Goal: Information Seeking & Learning: Learn about a topic

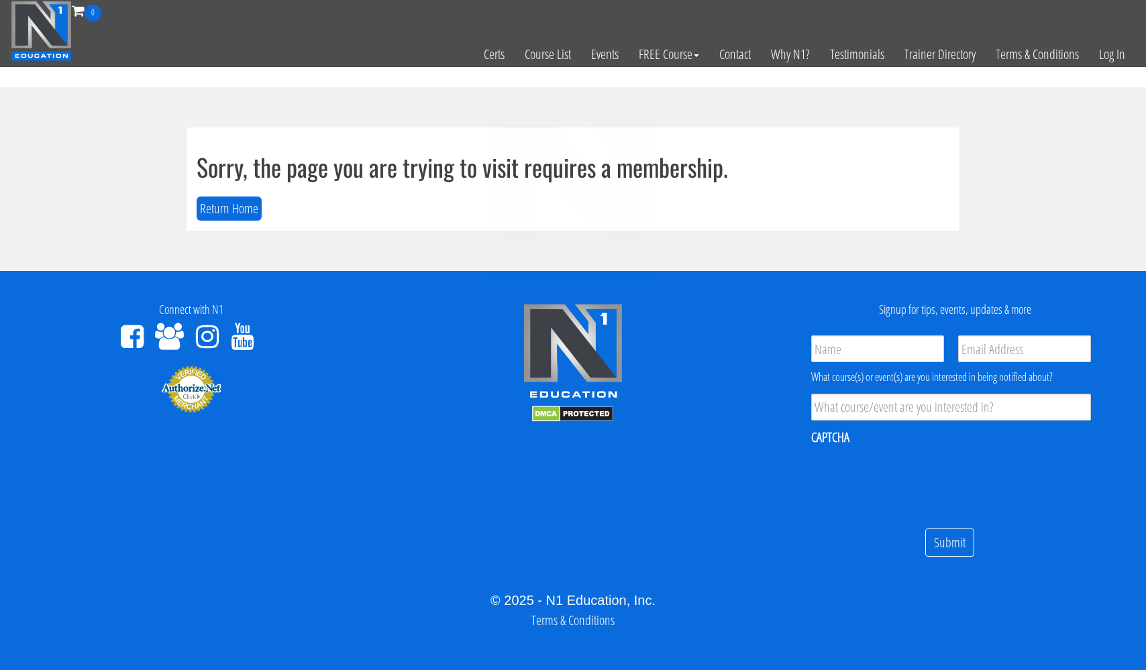
scroll to position [7, 0]
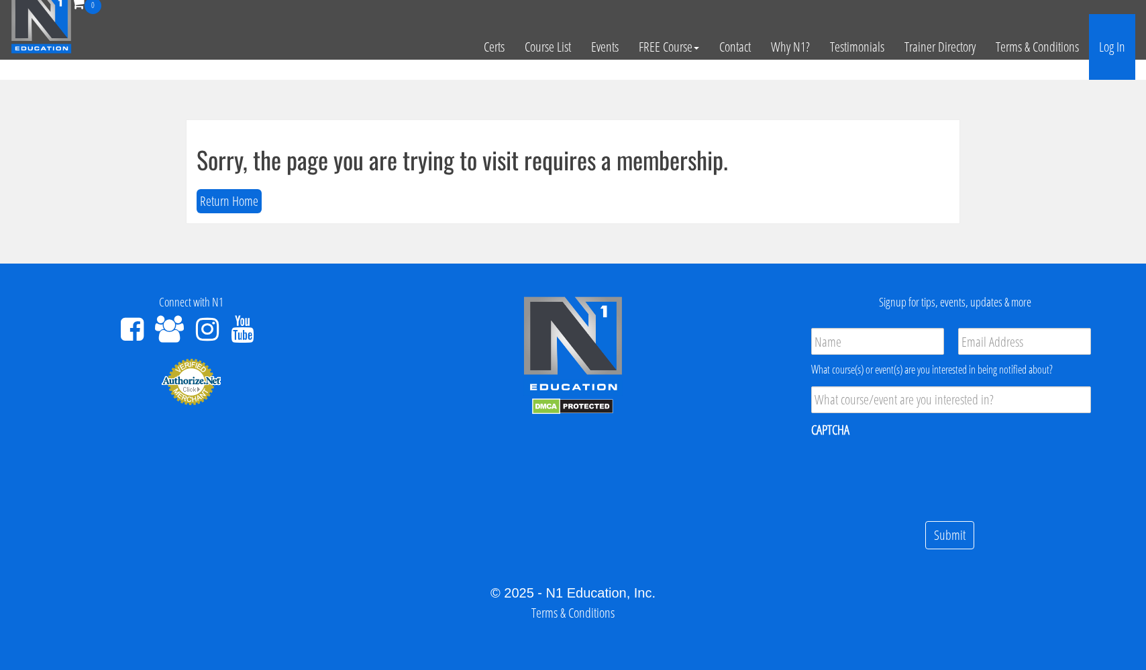
click at [1114, 51] on link "Log In" at bounding box center [1112, 47] width 46 height 66
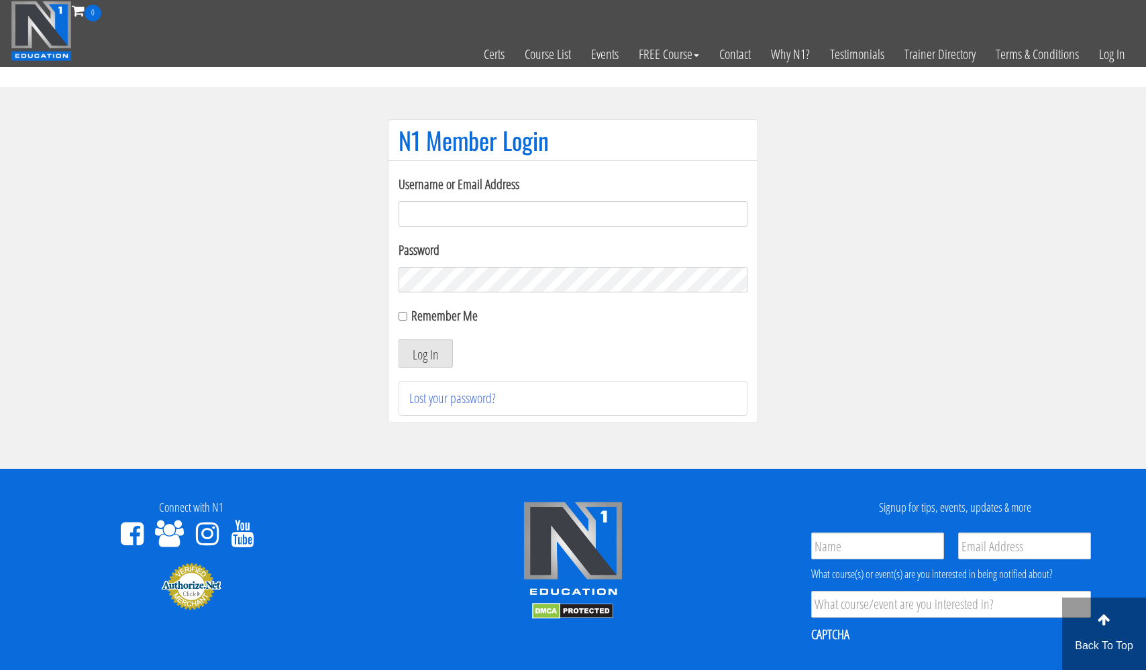
type input "usmcfit93@gmail.com"
click at [425, 353] on button "Log In" at bounding box center [425, 353] width 54 height 28
click at [427, 359] on button "Log In" at bounding box center [425, 353] width 54 height 28
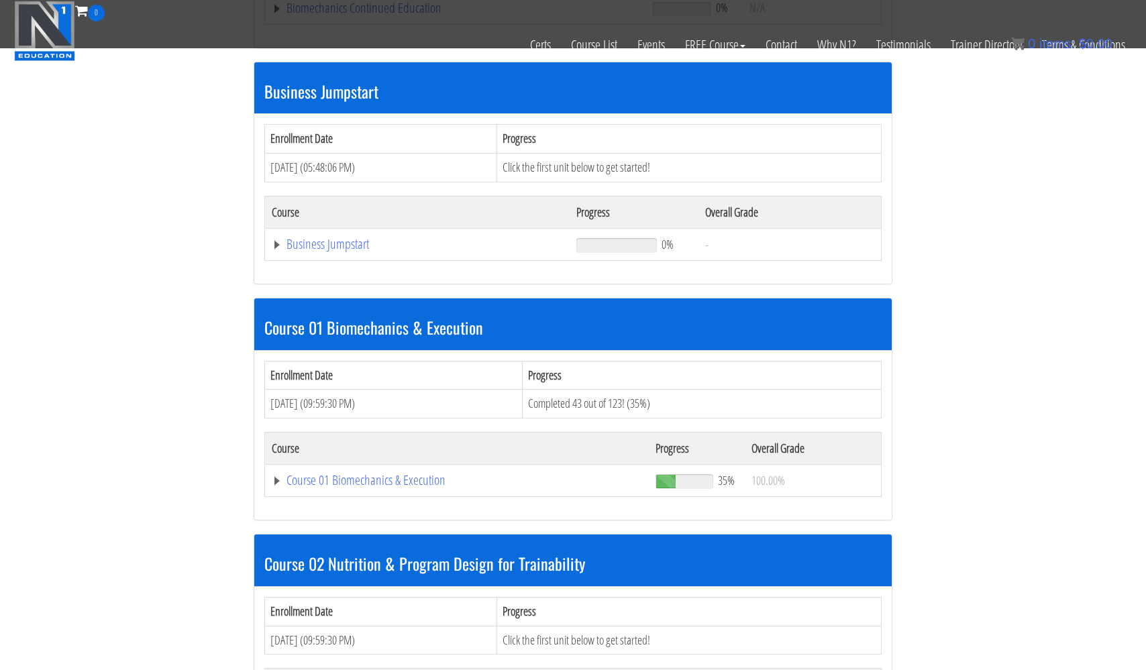
scroll to position [376, 0]
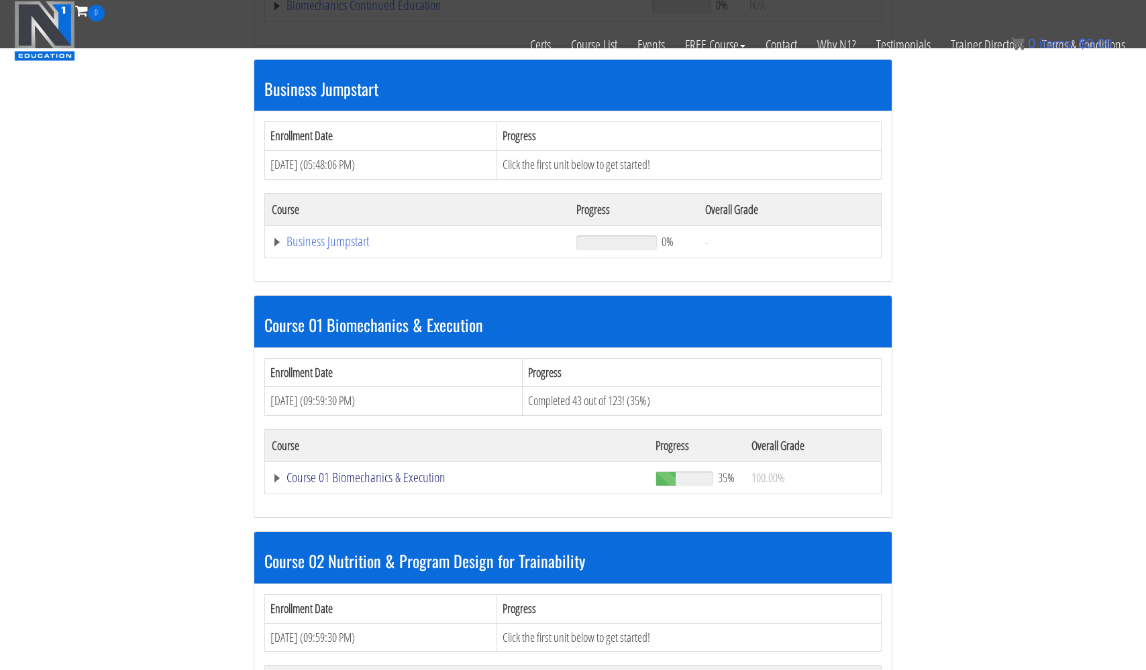
click at [376, 12] on link "Course 01 Biomechanics & Execution" at bounding box center [455, 5] width 367 height 13
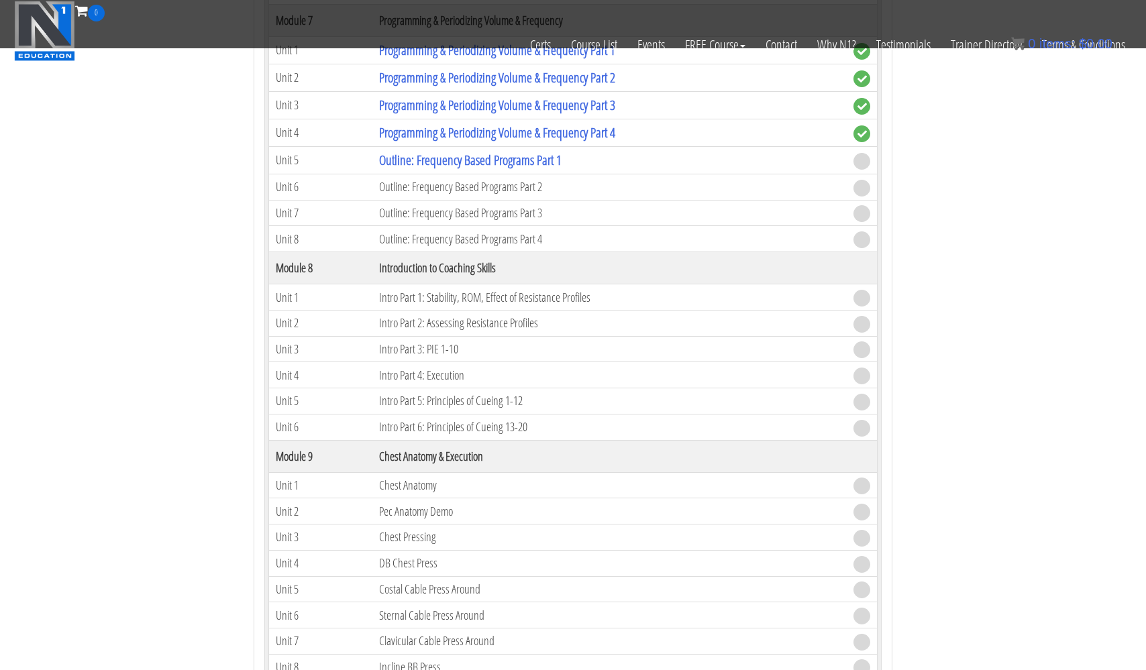
scroll to position [2156, 0]
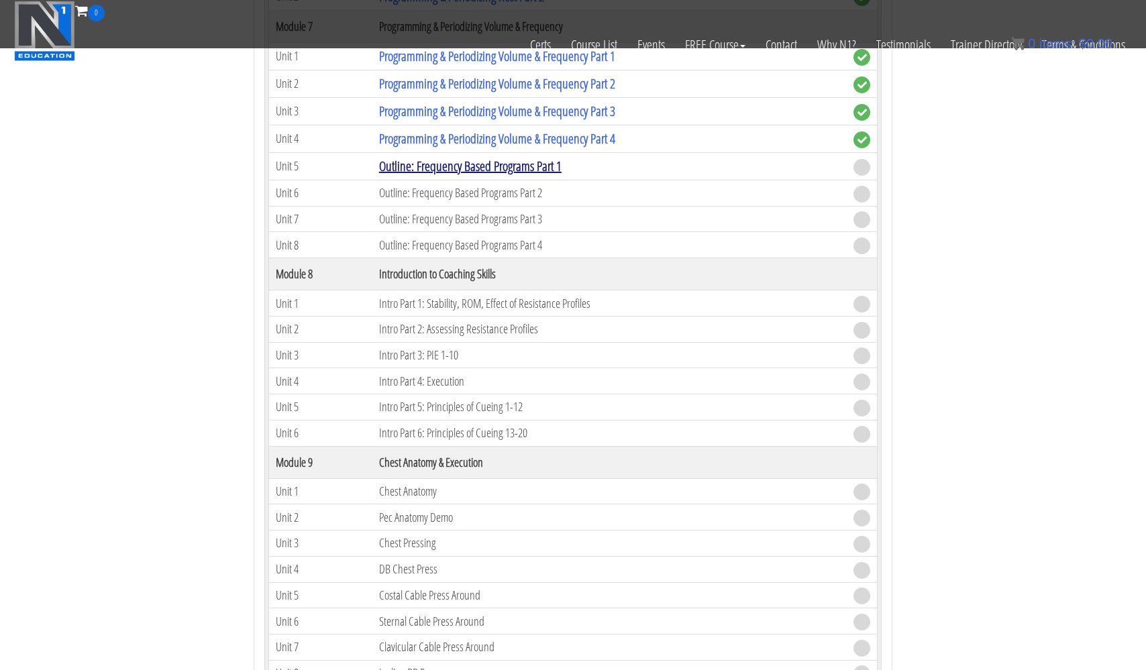
click at [486, 167] on link "Outline: Frequency Based Programs Part 1" at bounding box center [470, 166] width 182 height 18
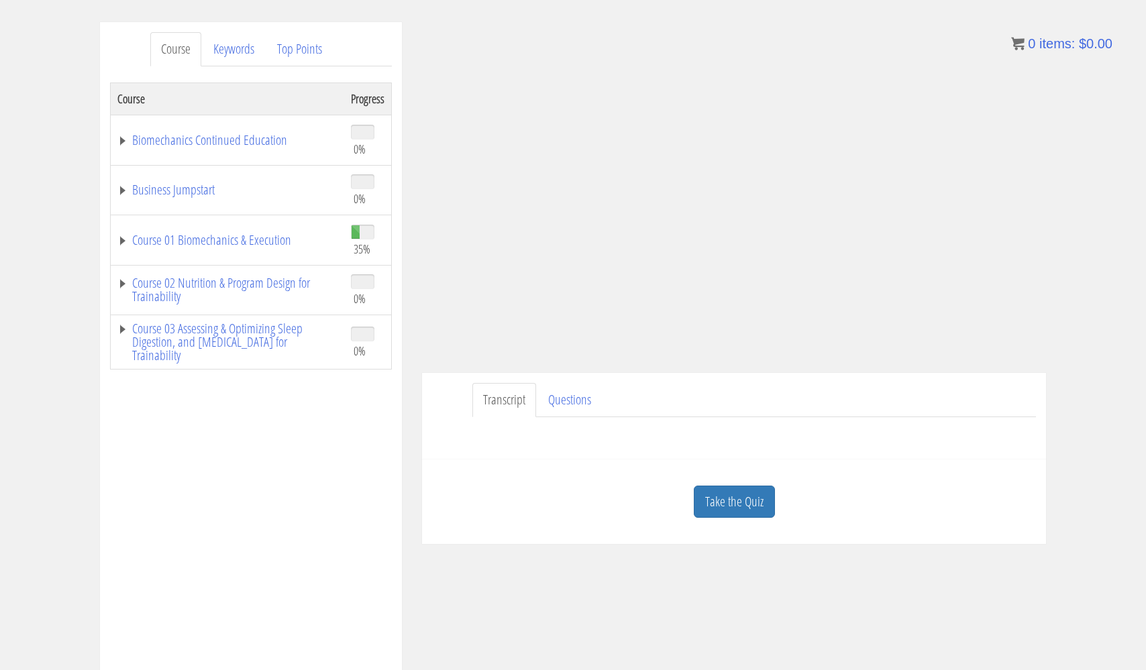
scroll to position [168, 0]
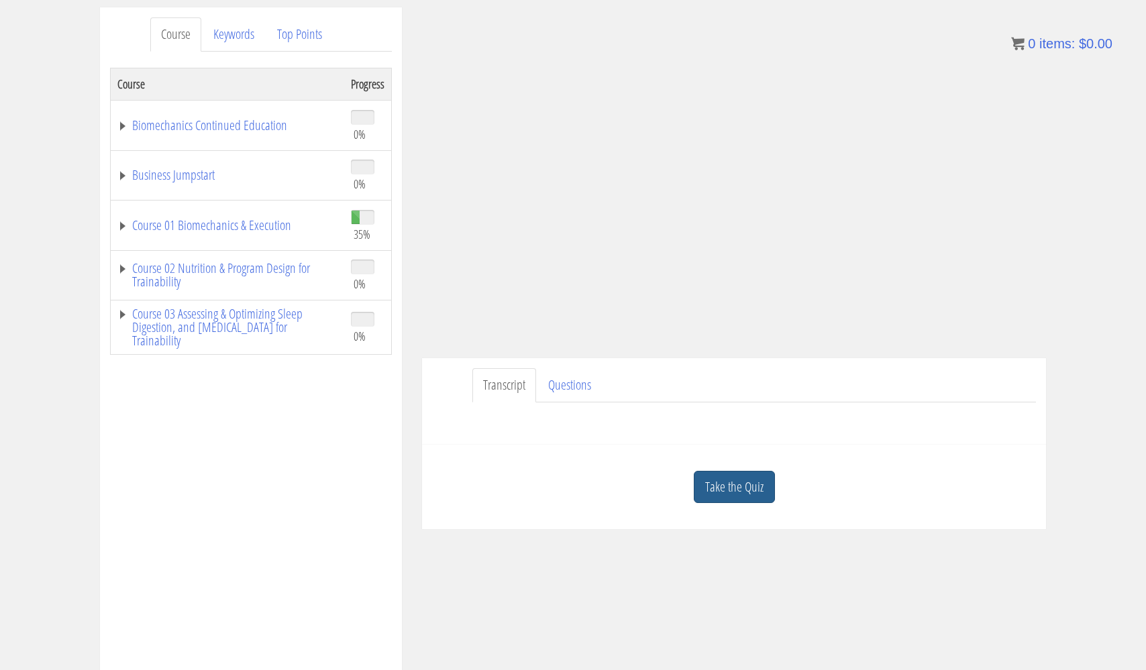
click at [734, 494] on link "Take the Quiz" at bounding box center [734, 487] width 81 height 33
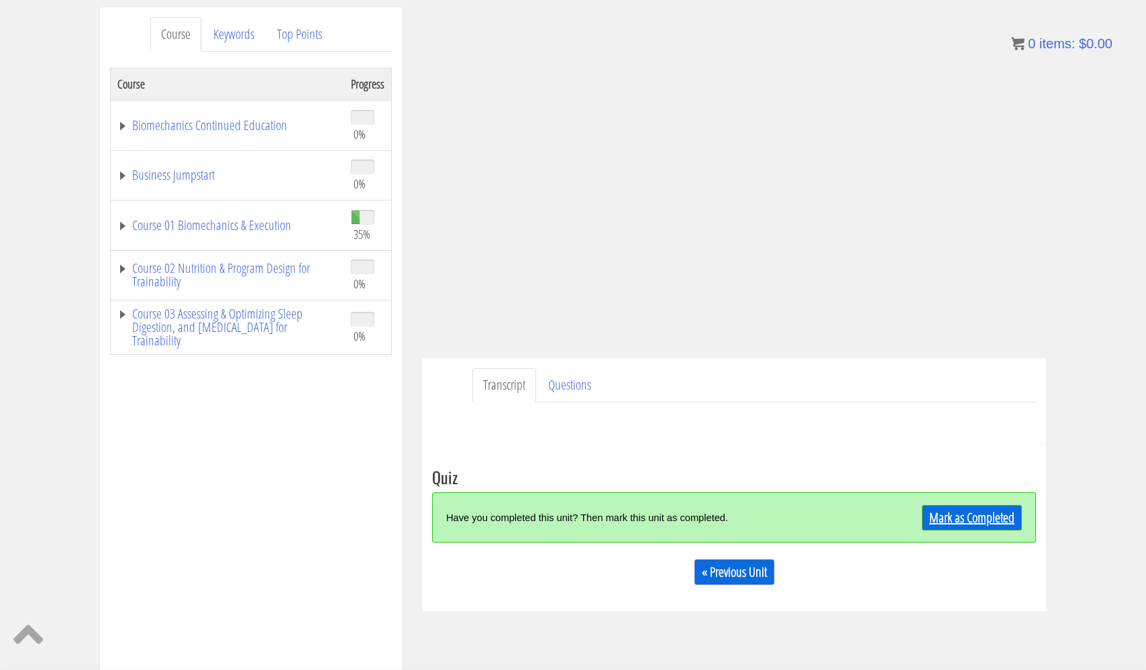
click at [963, 516] on link "Mark as Completed" at bounding box center [972, 517] width 100 height 25
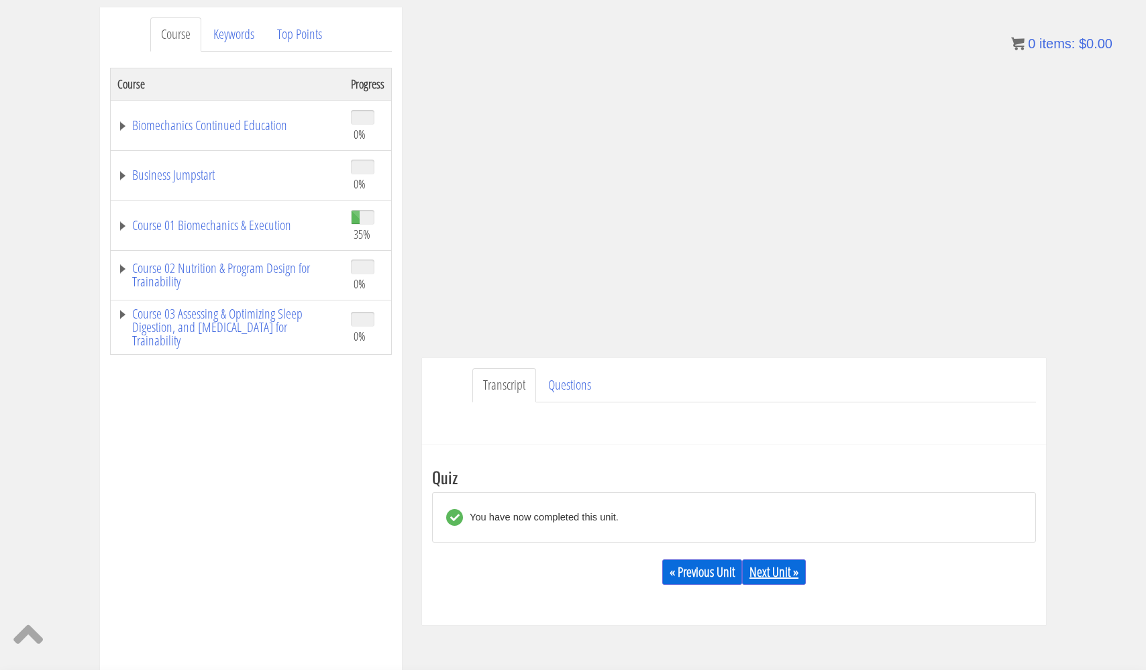
click at [791, 571] on link "Next Unit »" at bounding box center [774, 571] width 64 height 25
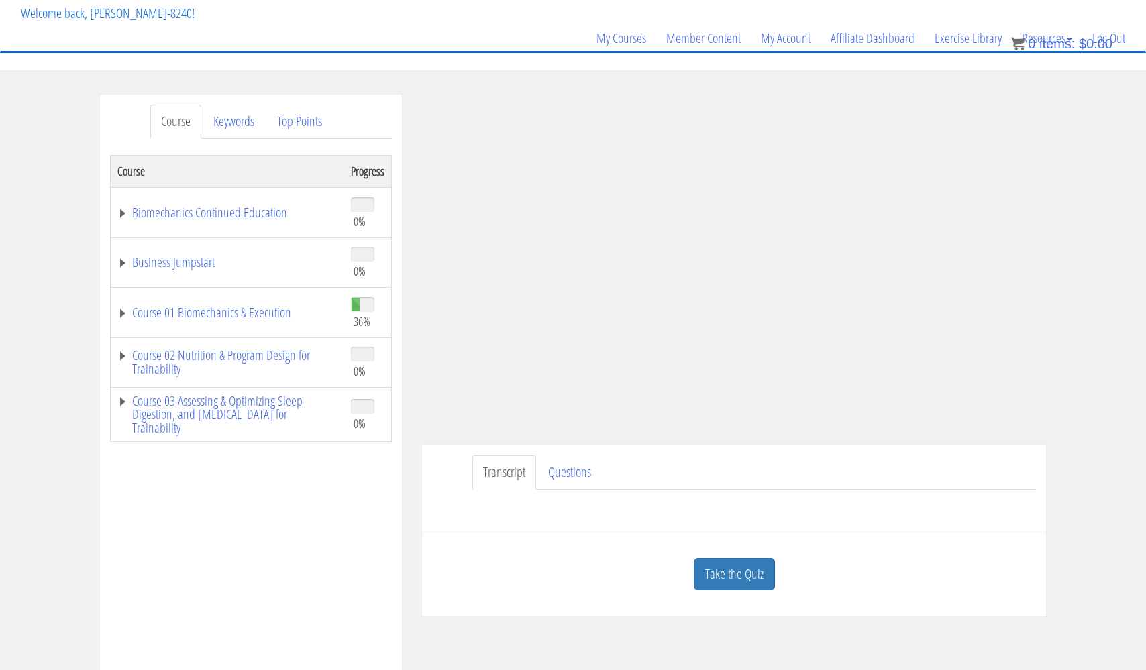
scroll to position [89, 0]
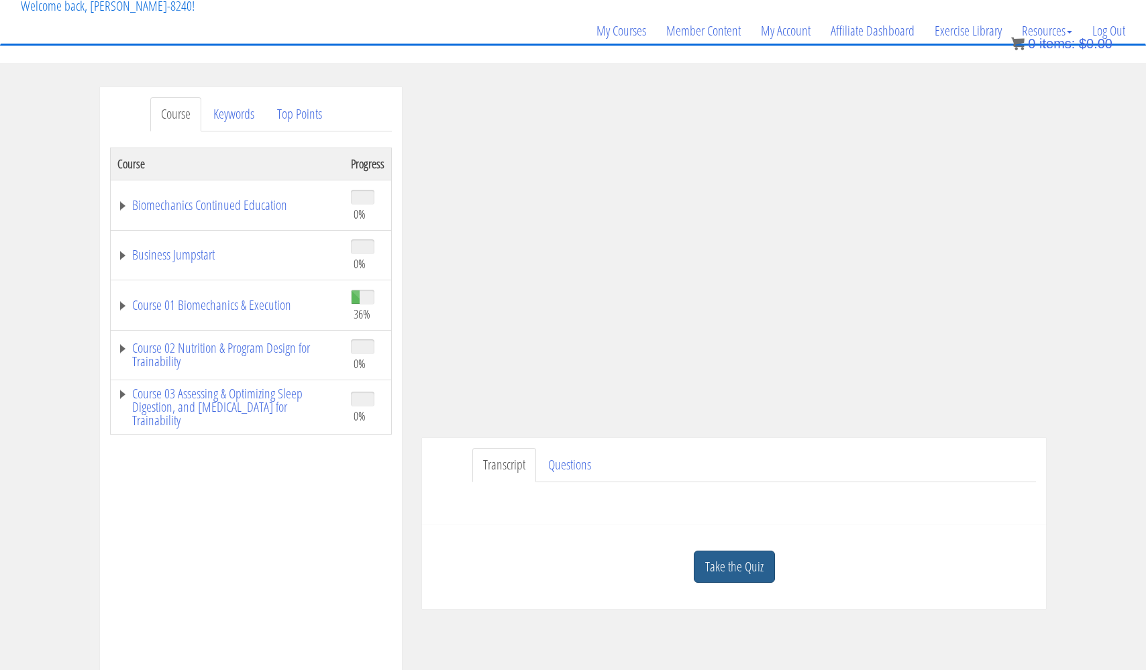
click at [752, 560] on link "Take the Quiz" at bounding box center [734, 567] width 81 height 33
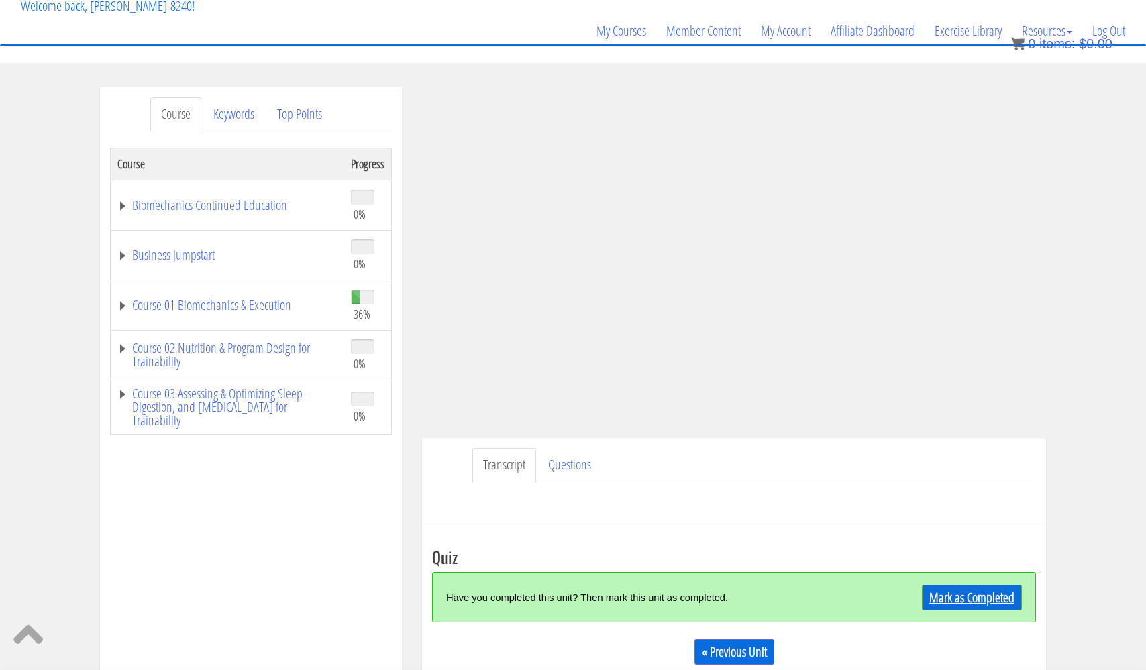
click at [971, 596] on link "Mark as Completed" at bounding box center [972, 597] width 100 height 25
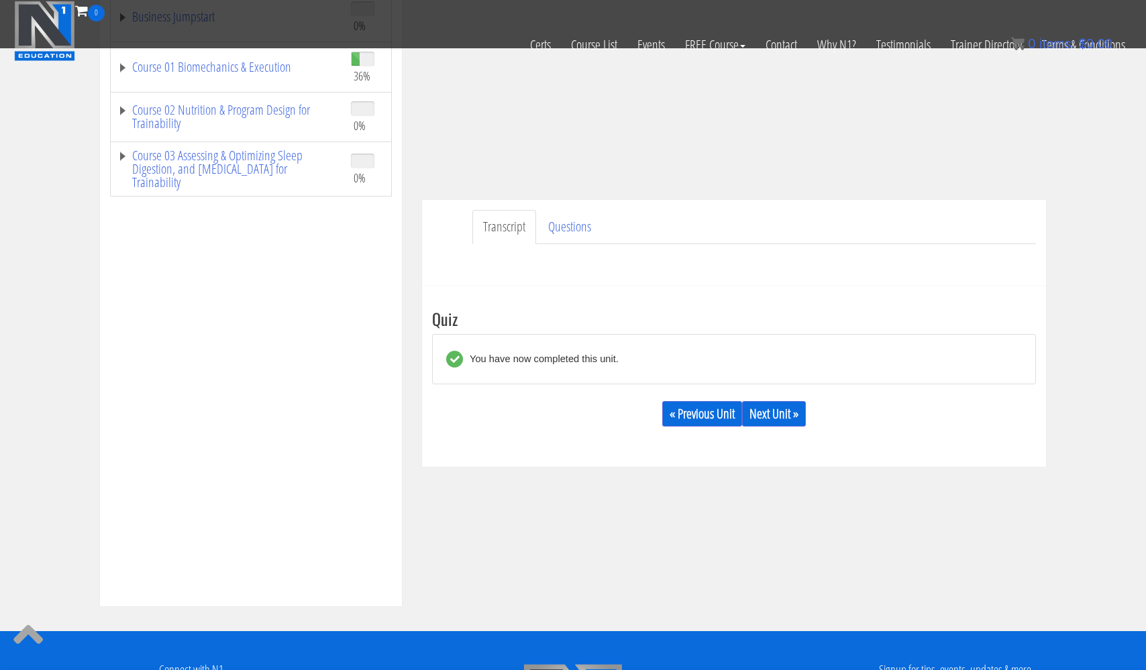
scroll to position [243, 0]
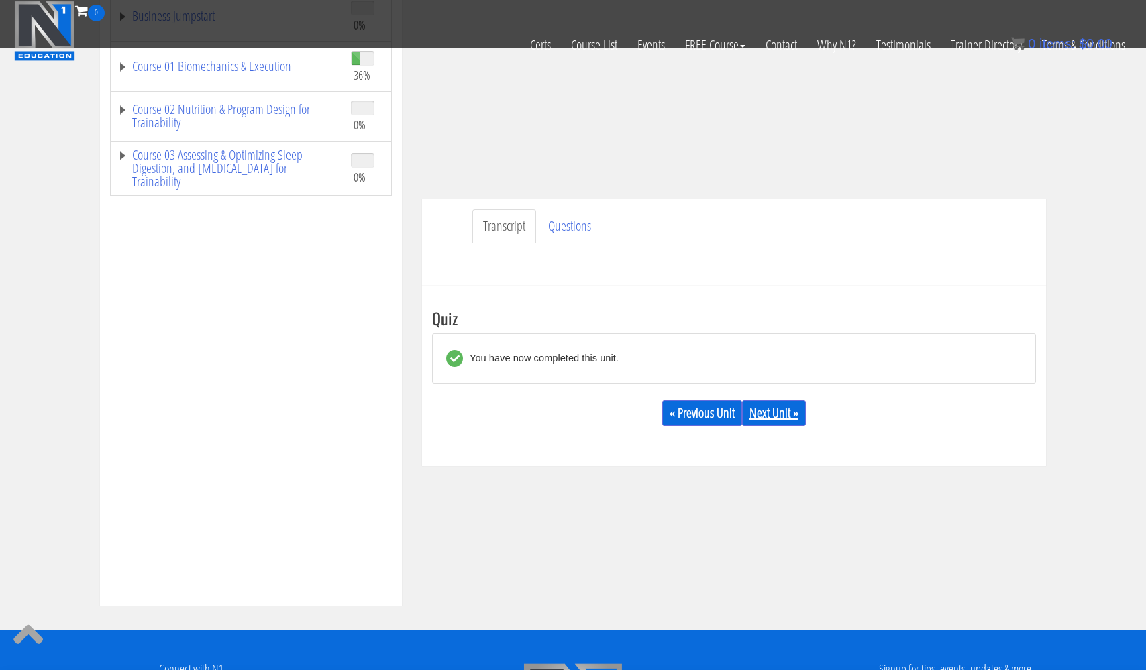
click at [787, 409] on link "Next Unit »" at bounding box center [774, 412] width 64 height 25
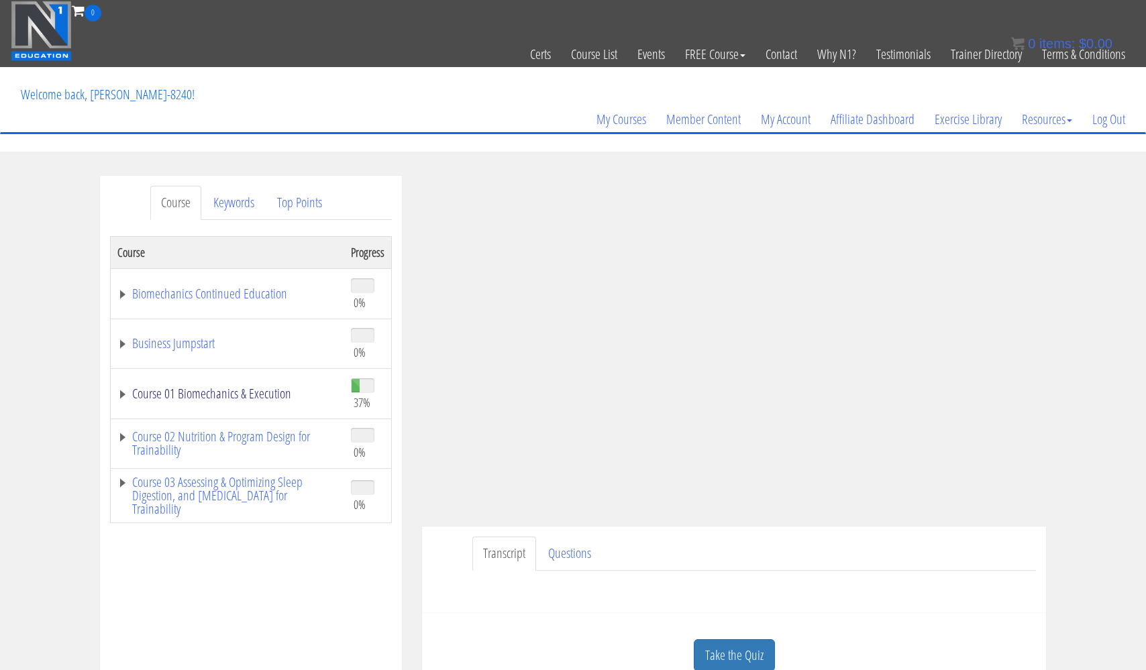
click at [259, 391] on link "Course 01 Biomechanics & Execution" at bounding box center [227, 393] width 220 height 13
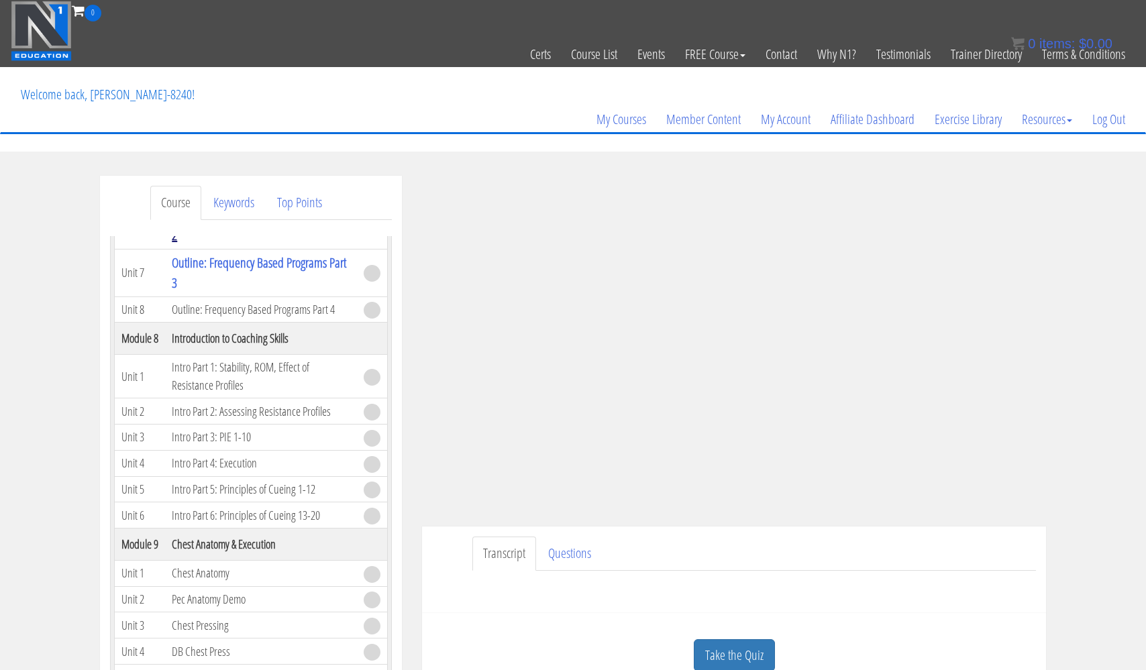
scroll to position [1897, 0]
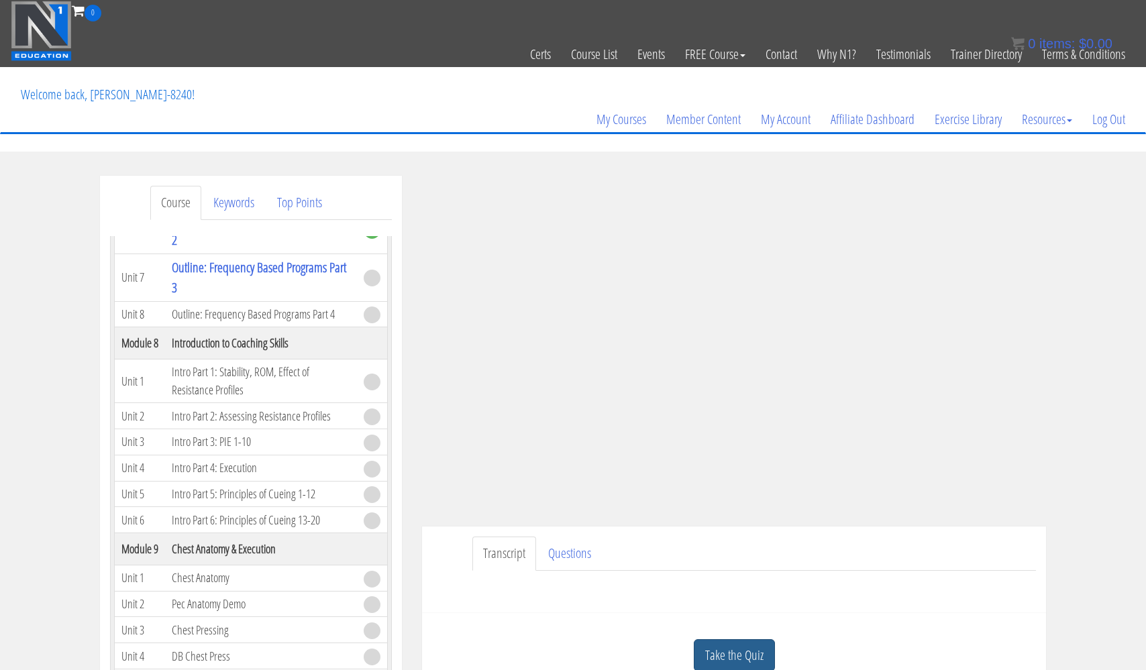
click at [718, 651] on link "Take the Quiz" at bounding box center [734, 655] width 81 height 33
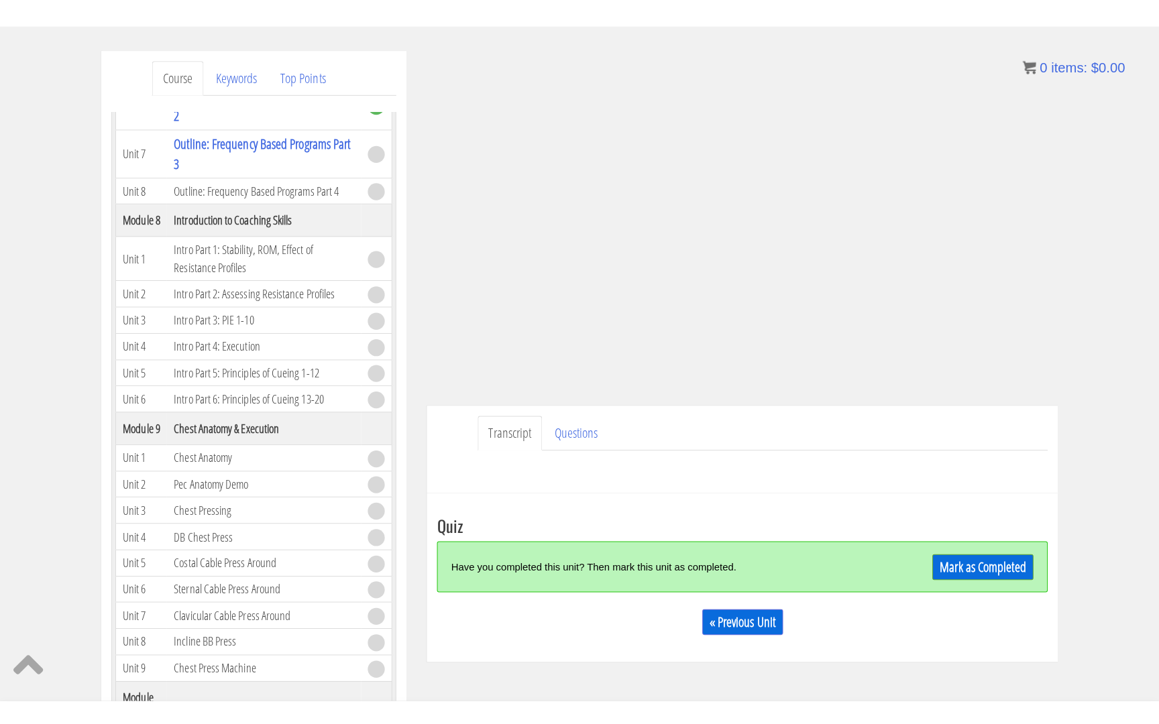
scroll to position [160, 0]
